Goal: Transaction & Acquisition: Purchase product/service

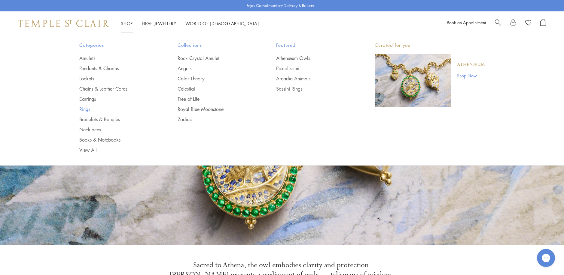
click at [84, 109] on link "Rings" at bounding box center [116, 109] width 75 height 7
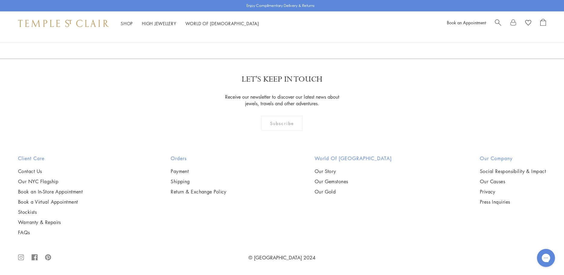
scroll to position [1772, 0]
click at [0, 0] on img at bounding box center [0, 0] width 0 height 0
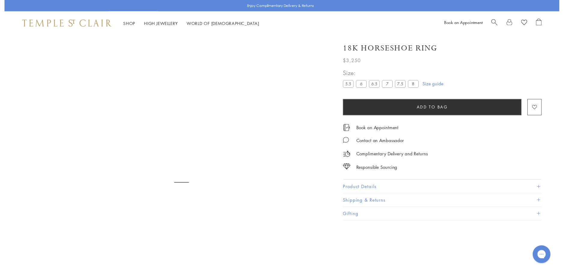
scroll to position [35, 0]
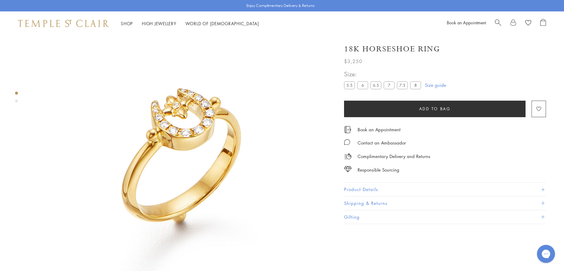
click at [414, 83] on label "8" at bounding box center [415, 85] width 11 height 8
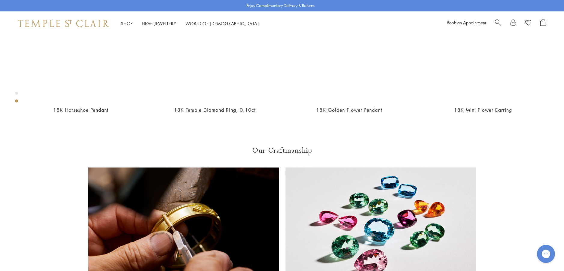
scroll to position [396, 0]
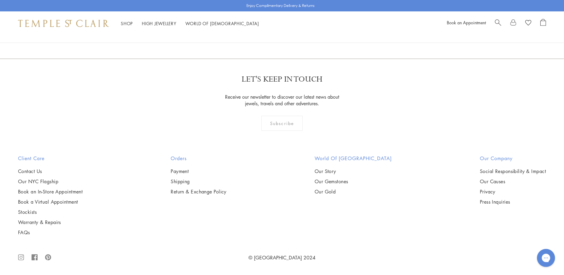
scroll to position [3216, 0]
click at [281, 35] on link "2" at bounding box center [282, 26] width 20 height 17
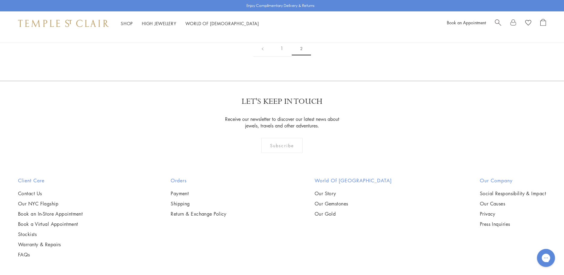
scroll to position [240, 0]
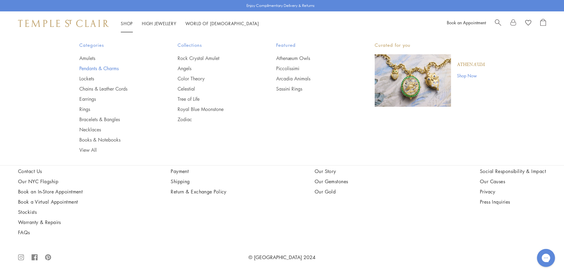
click at [99, 69] on link "Pendants & Charms" at bounding box center [116, 68] width 75 height 7
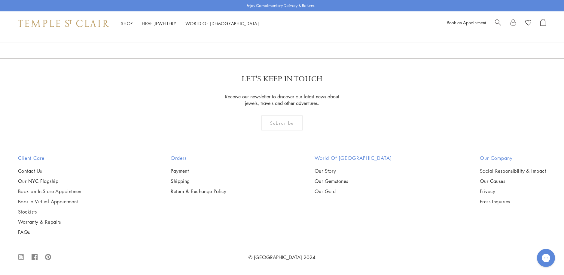
scroll to position [4650, 0]
click at [272, 34] on link "2" at bounding box center [273, 26] width 20 height 17
click at [0, 0] on img at bounding box center [0, 0] width 0 height 0
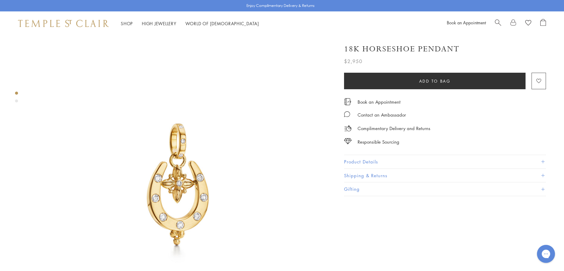
click at [354, 160] on button "Product Details" at bounding box center [445, 162] width 202 height 14
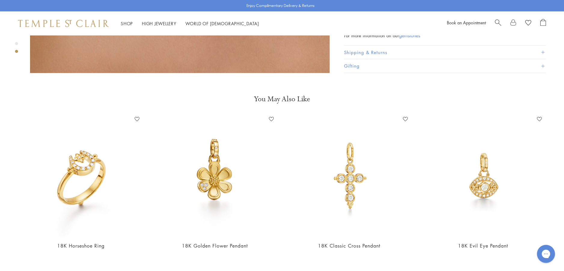
scroll to position [571, 0]
